Goal: Task Accomplishment & Management: Use online tool/utility

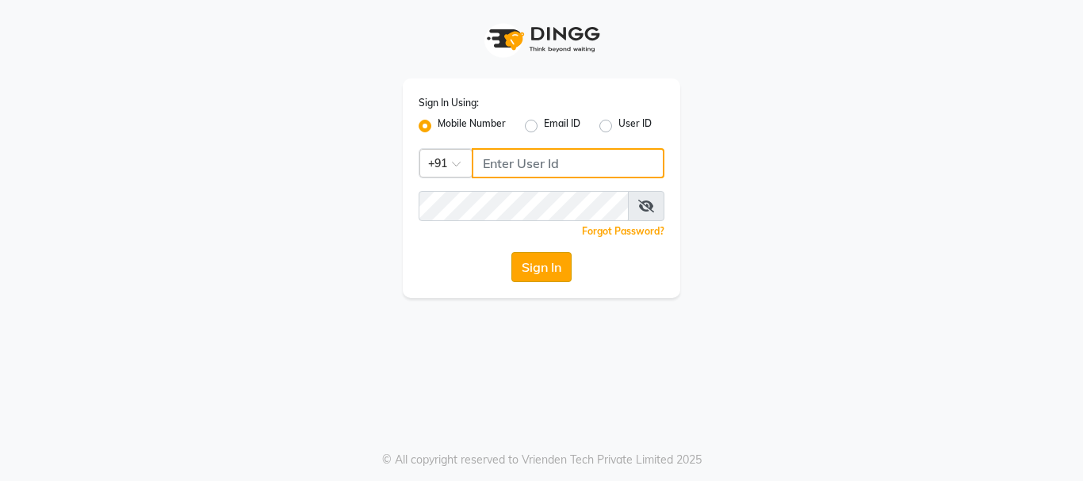
type input "9819816111"
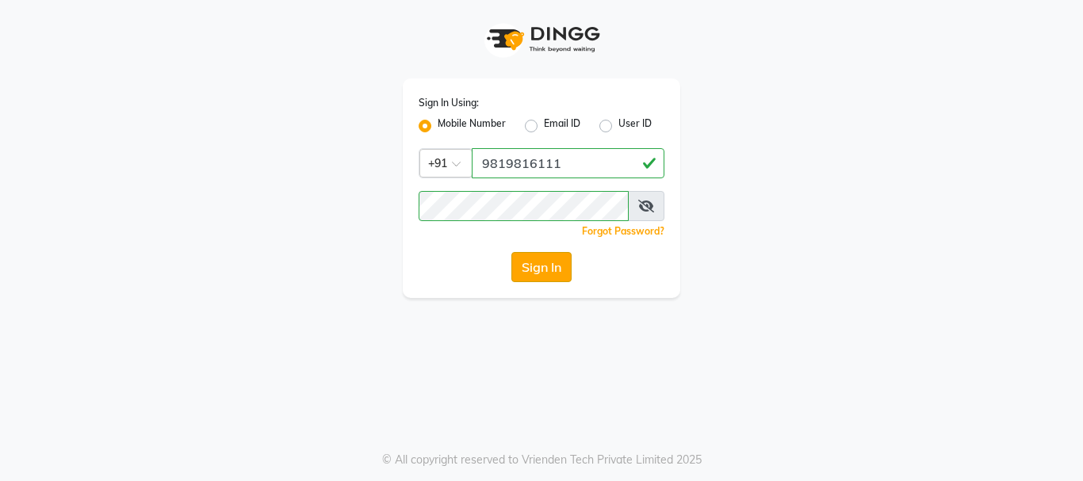
click at [517, 262] on button "Sign In" at bounding box center [541, 267] width 60 height 30
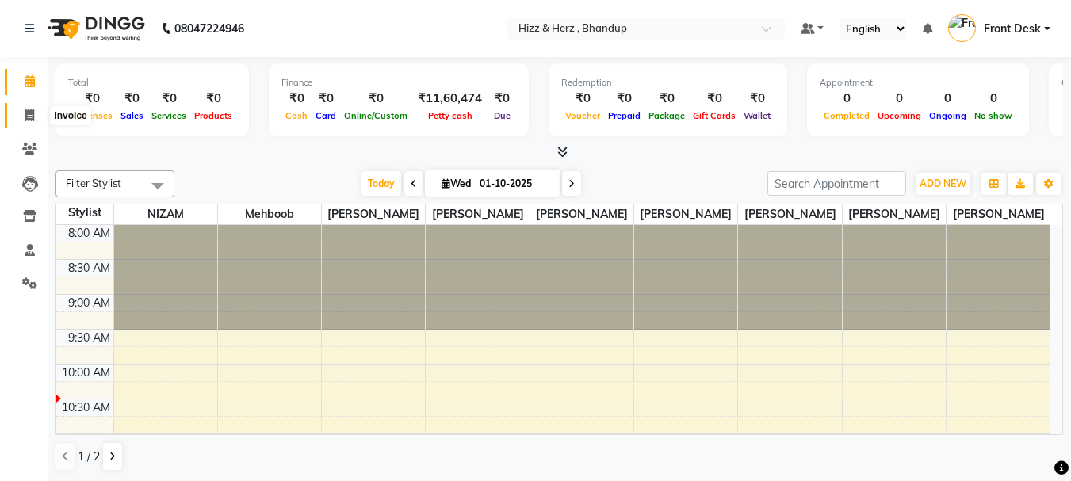
click at [29, 124] on link "Invoice" at bounding box center [24, 116] width 38 height 26
select select "629"
select select "service"
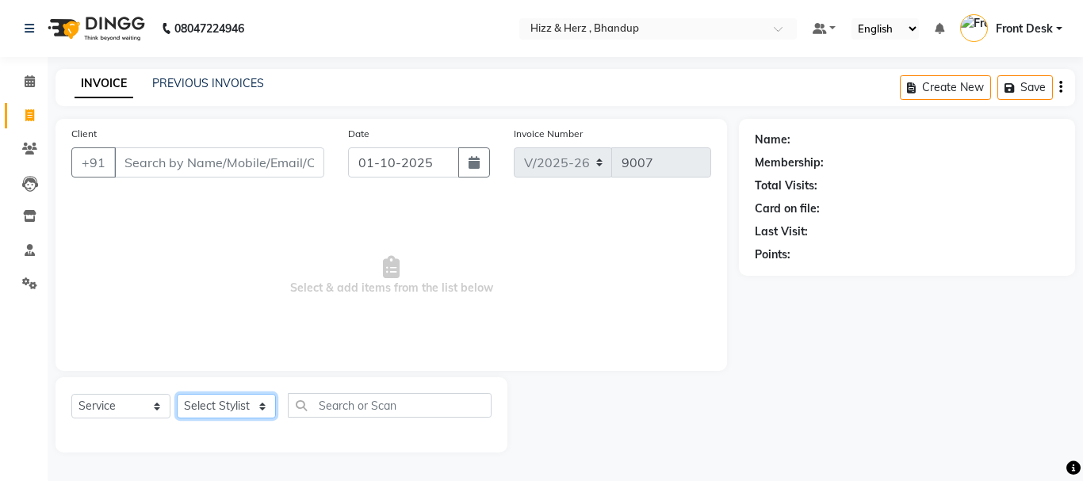
click at [225, 403] on select "Select Stylist Front Desk [PERSON_NAME] HIZZ & HERZ 2 [PERSON_NAME] [PERSON_NAM…" at bounding box center [226, 406] width 99 height 25
select select "11514"
click at [177, 394] on select "Select Stylist Front Desk [PERSON_NAME] HIZZ & HERZ 2 [PERSON_NAME] [PERSON_NAM…" at bounding box center [226, 406] width 99 height 25
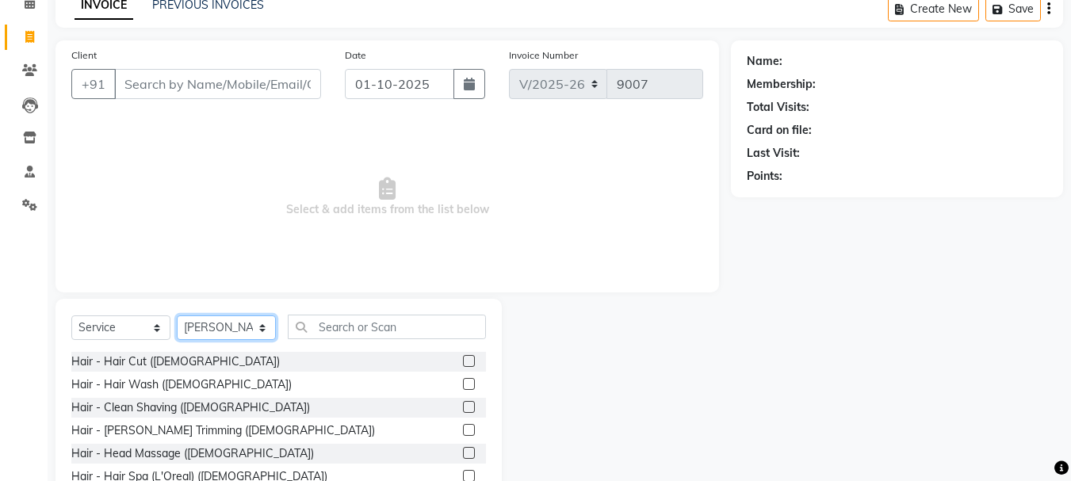
scroll to position [79, 0]
click at [463, 407] on label at bounding box center [469, 406] width 12 height 12
click at [463, 407] on input "checkbox" at bounding box center [468, 407] width 10 height 10
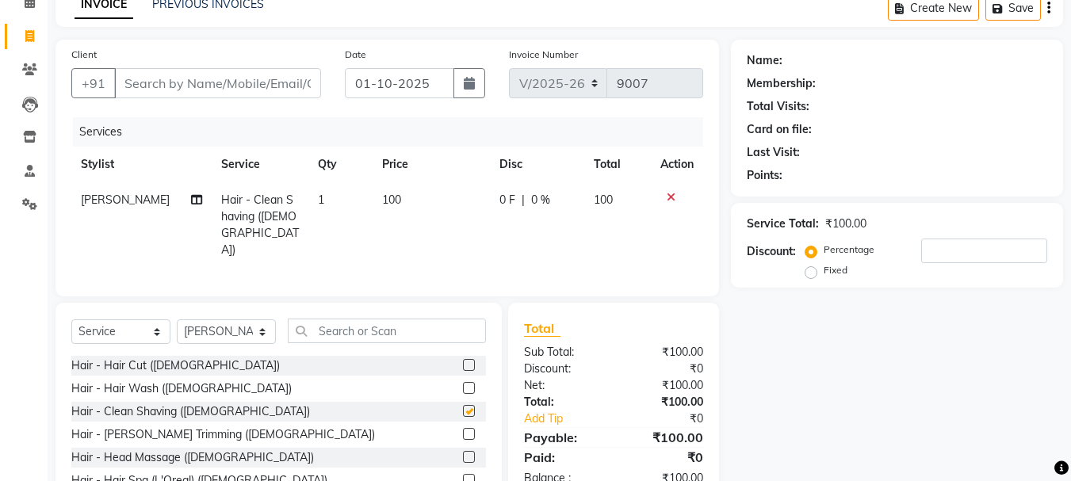
checkbox input "false"
click at [270, 74] on input "Client" at bounding box center [217, 83] width 207 height 30
type input "h"
type input "0"
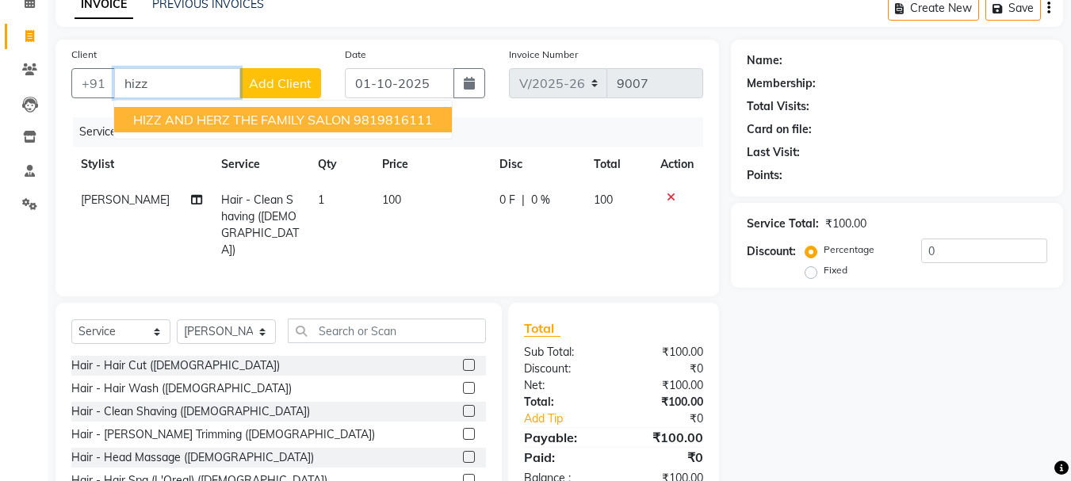
click at [293, 125] on span "HIZZ AND HERZ THE FAMILY SALON" at bounding box center [241, 120] width 217 height 16
type input "9819816111"
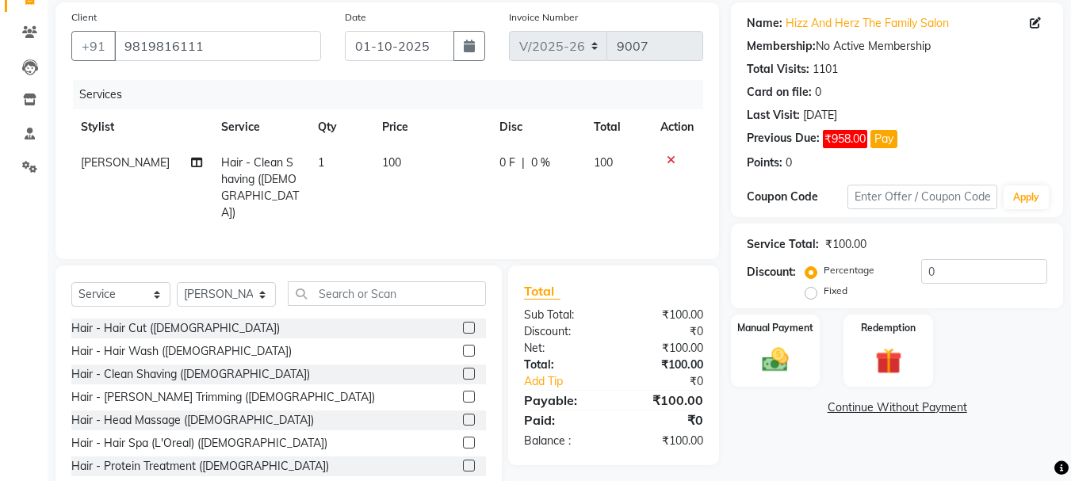
scroll to position [154, 0]
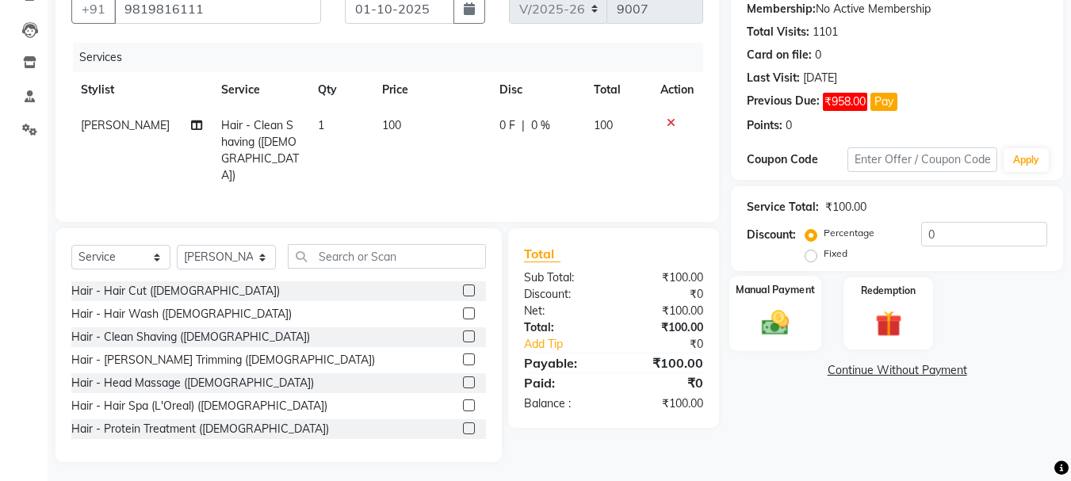
click at [780, 324] on img at bounding box center [775, 323] width 44 height 32
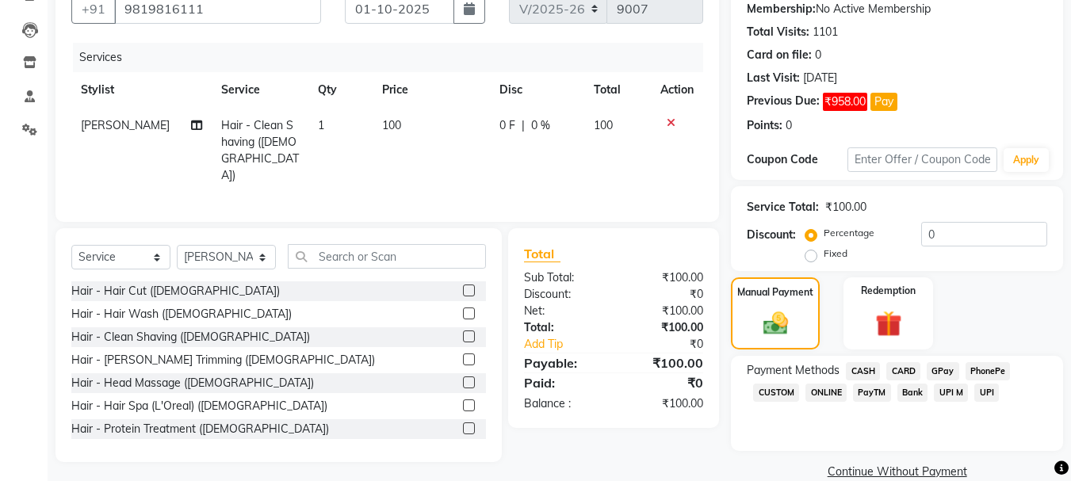
click at [868, 372] on span "CASH" at bounding box center [863, 371] width 34 height 18
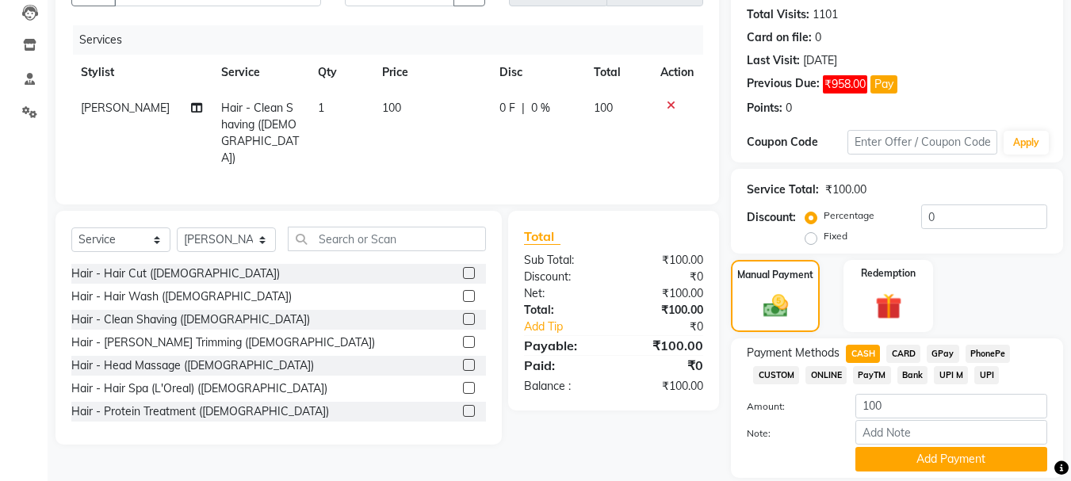
scroll to position [224, 0]
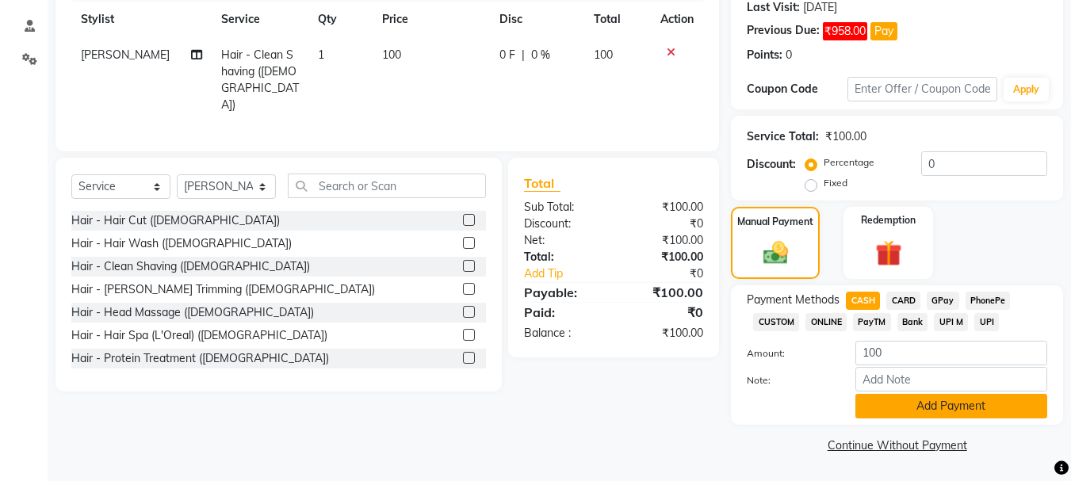
click at [881, 405] on button "Add Payment" at bounding box center [952, 406] width 192 height 25
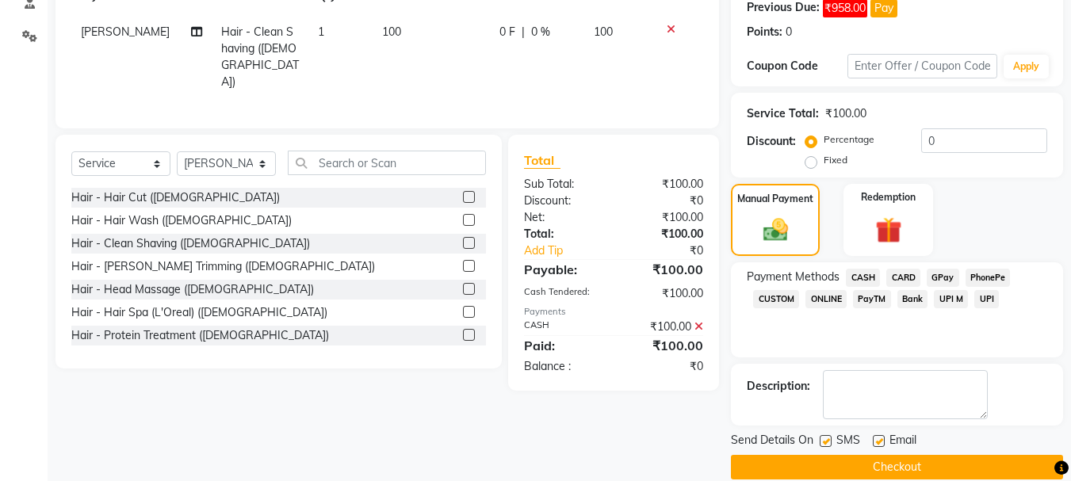
scroll to position [270, 0]
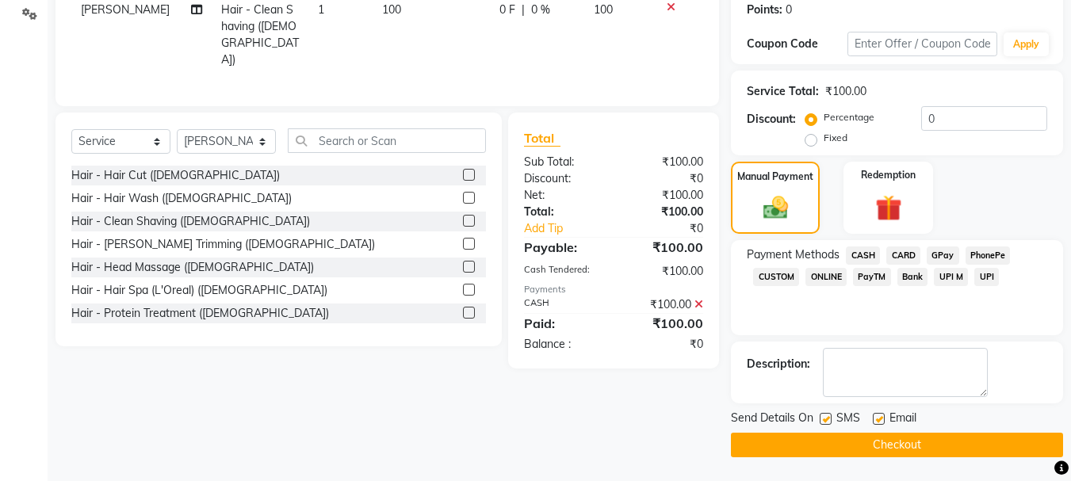
click at [902, 449] on button "Checkout" at bounding box center [897, 445] width 332 height 25
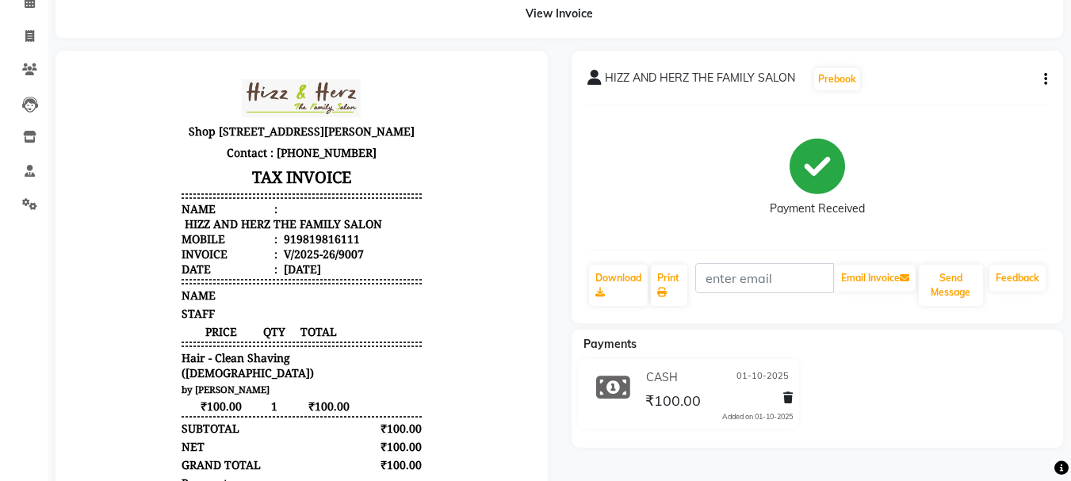
scroll to position [13, 0]
click at [32, 32] on icon at bounding box center [29, 36] width 9 height 12
select select "629"
select select "service"
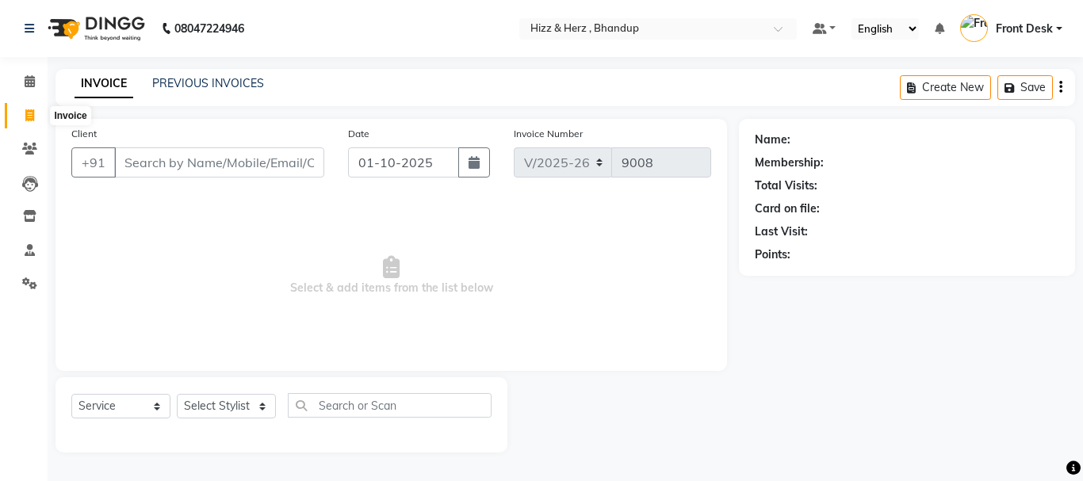
click at [31, 113] on icon at bounding box center [29, 115] width 9 height 12
select select "629"
select select "service"
click at [186, 85] on link "PREVIOUS INVOICES" at bounding box center [208, 83] width 112 height 14
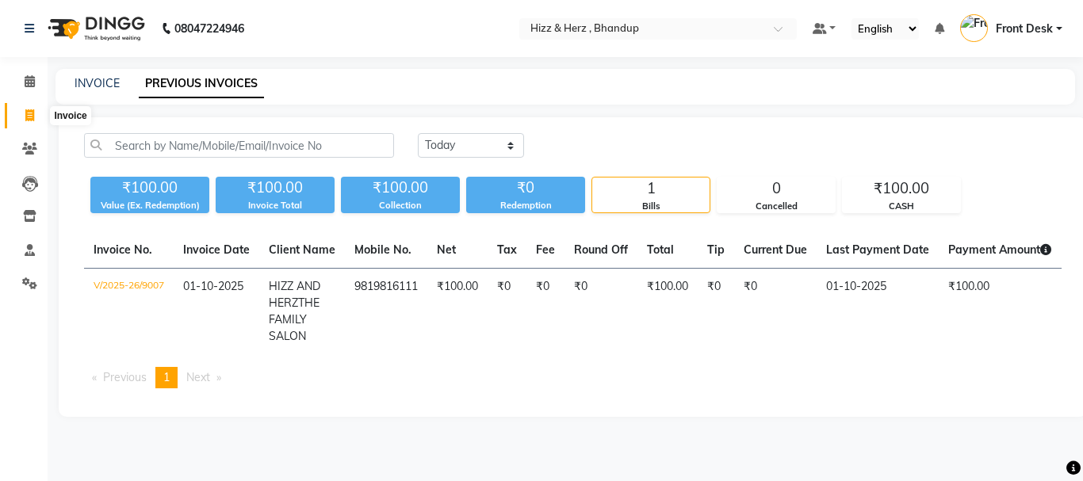
click at [29, 117] on icon at bounding box center [29, 115] width 9 height 12
select select "service"
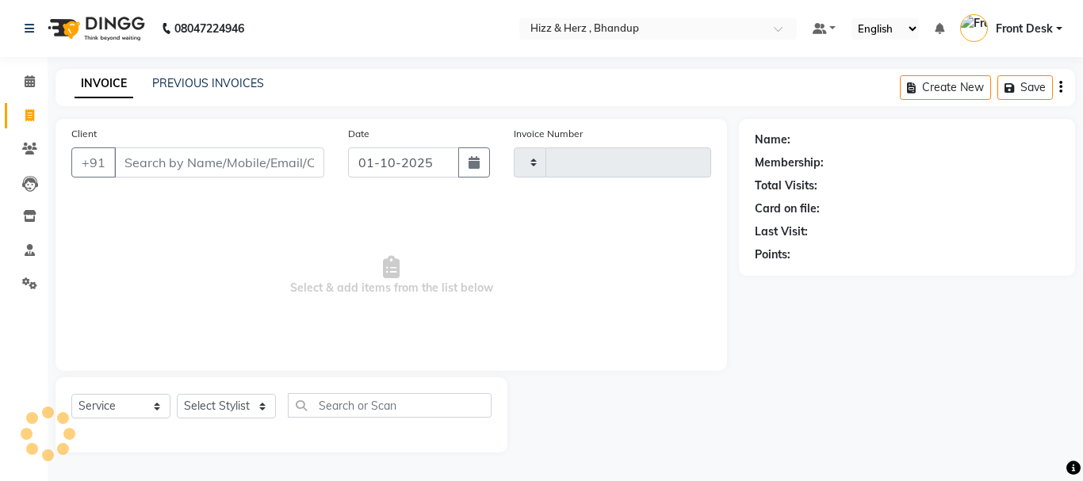
type input "9008"
select select "629"
click at [174, 82] on link "PREVIOUS INVOICES" at bounding box center [208, 83] width 112 height 14
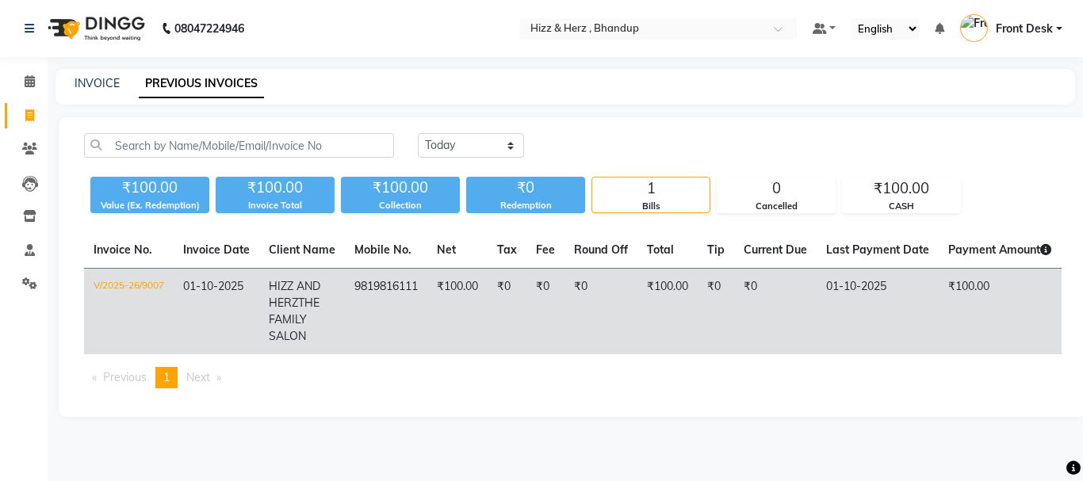
click at [397, 277] on td "9819816111" at bounding box center [386, 312] width 82 height 86
click at [320, 303] on span "THE FAMILY SALON" at bounding box center [294, 320] width 51 height 48
click at [477, 277] on td "₹100.00" at bounding box center [457, 312] width 60 height 86
click at [432, 282] on td "₹100.00" at bounding box center [457, 312] width 60 height 86
